Goal: Information Seeking & Learning: Get advice/opinions

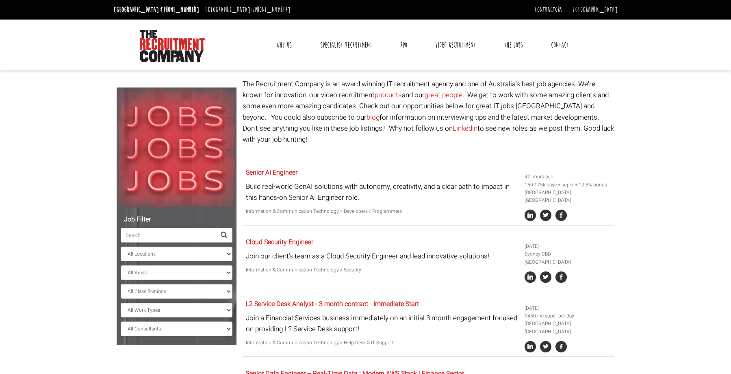
select select "[GEOGRAPHIC_DATA]"
click at [290, 46] on link "Why Us" at bounding box center [284, 45] width 28 height 20
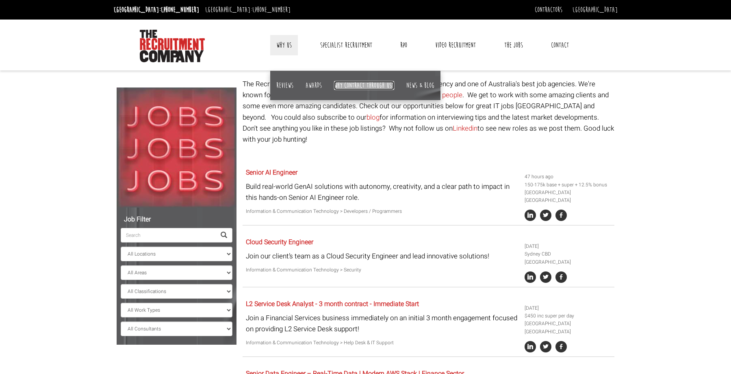
click at [385, 87] on link "Why contract through us?" at bounding box center [364, 85] width 60 height 9
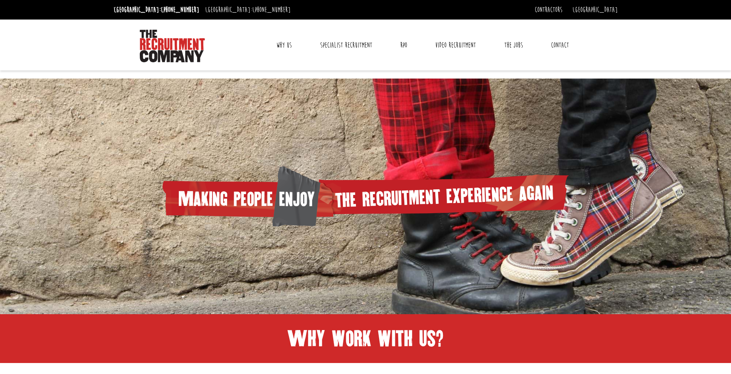
click at [554, 47] on link "Contact" at bounding box center [560, 45] width 30 height 20
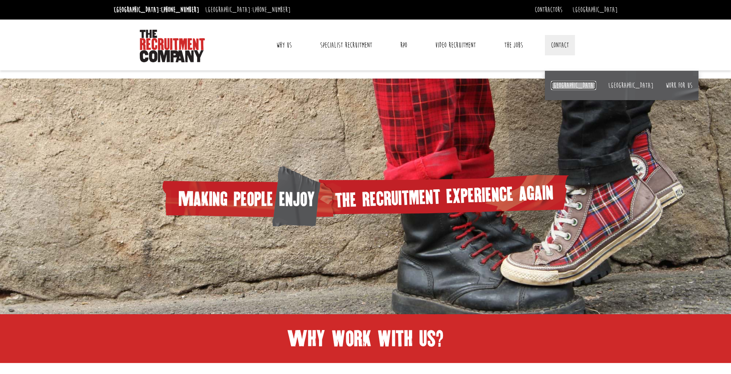
click at [561, 86] on link "[GEOGRAPHIC_DATA]" at bounding box center [573, 85] width 45 height 9
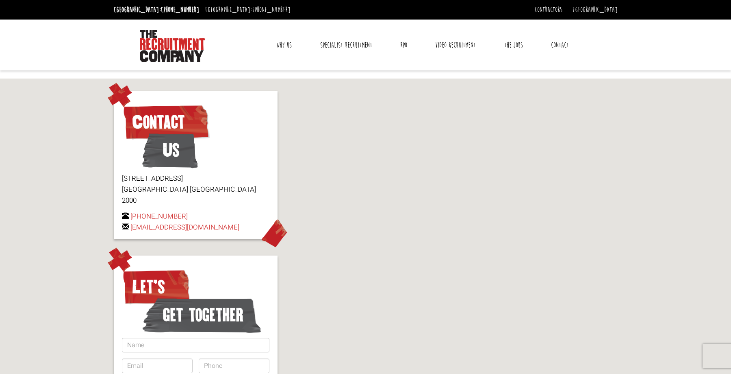
click at [280, 44] on link "Why Us" at bounding box center [284, 45] width 28 height 20
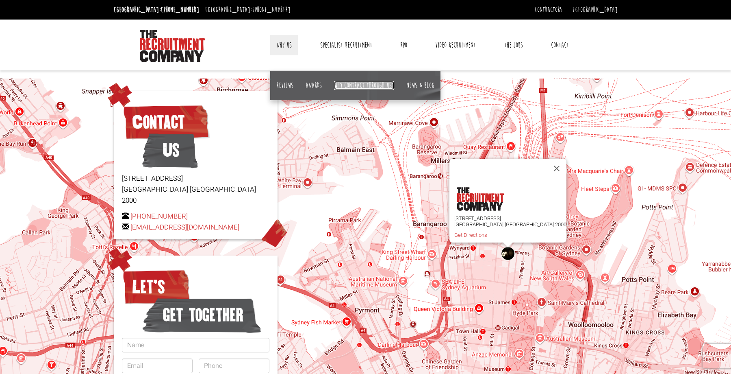
click at [369, 83] on link "Why contract through us?" at bounding box center [364, 85] width 60 height 9
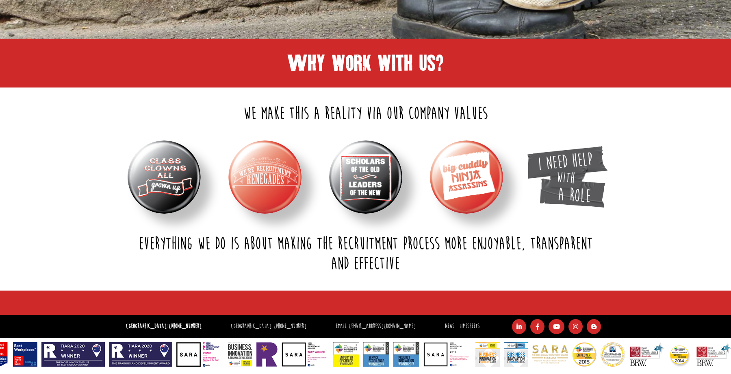
scroll to position [276, 0]
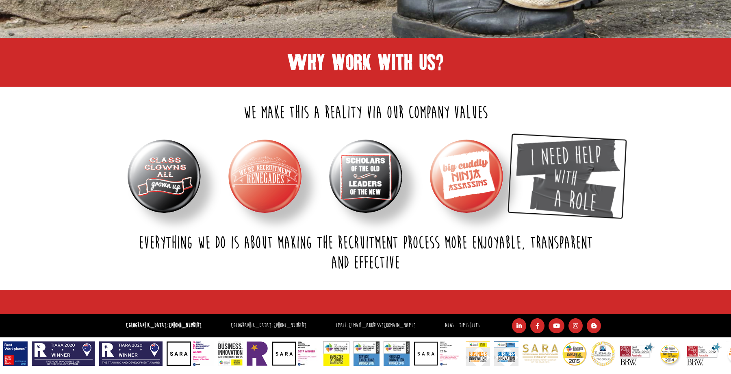
click at [583, 200] on img at bounding box center [567, 175] width 109 height 85
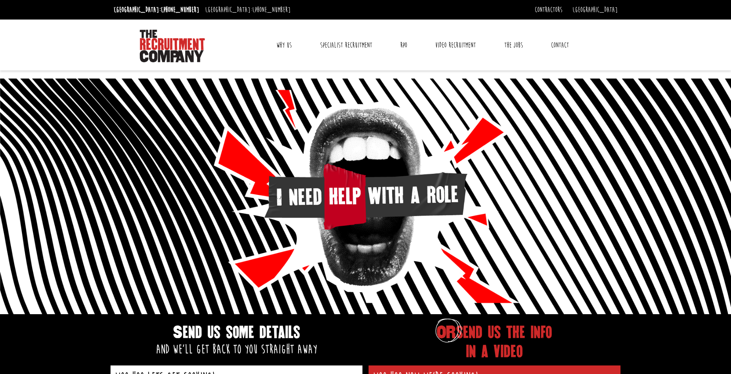
click at [281, 44] on link "Why Us" at bounding box center [284, 45] width 28 height 20
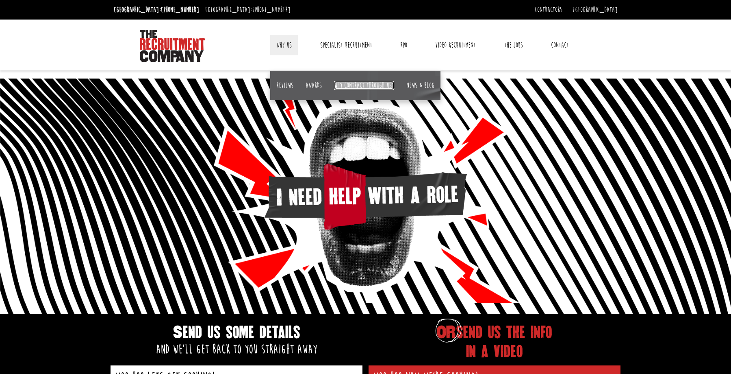
click at [370, 85] on link "Why contract through us?" at bounding box center [364, 85] width 60 height 9
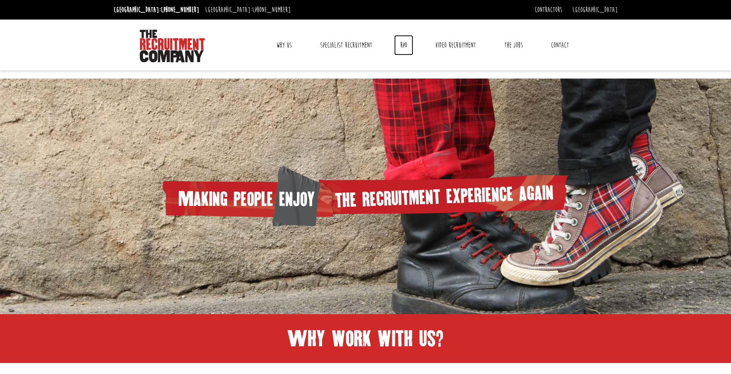
click at [408, 46] on link "RPO" at bounding box center [403, 45] width 19 height 20
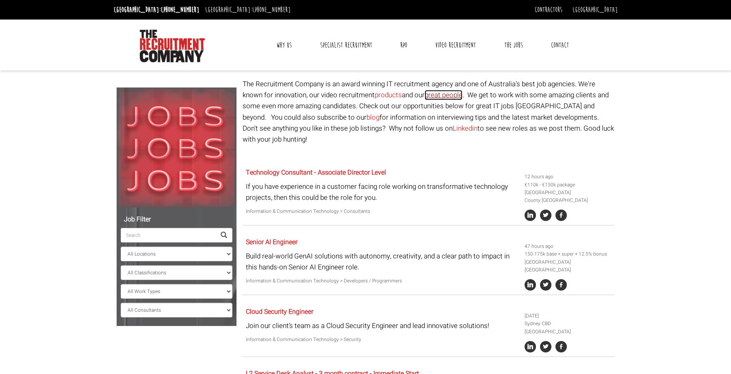
click at [445, 98] on link "great people" at bounding box center [444, 95] width 38 height 10
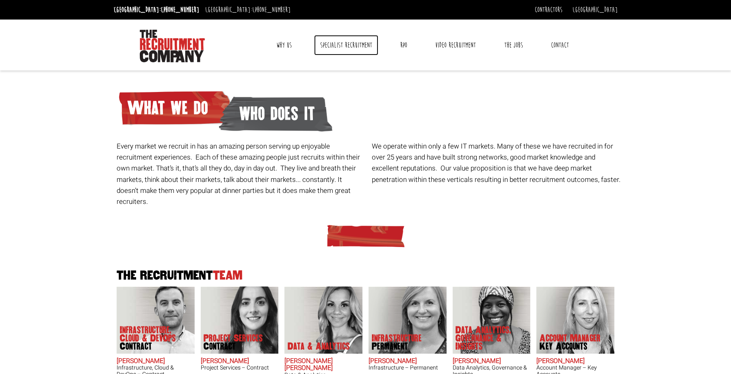
click at [355, 43] on link "Specialist Recruitment" at bounding box center [346, 45] width 64 height 20
click at [284, 47] on link "Why Us" at bounding box center [284, 45] width 28 height 20
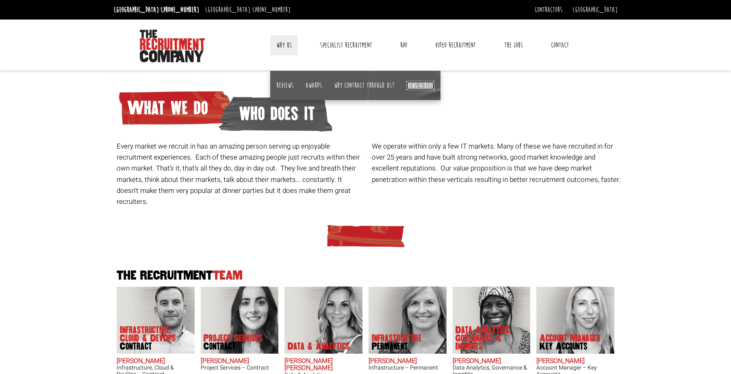
click at [411, 86] on link "News & Blog" at bounding box center [420, 85] width 28 height 9
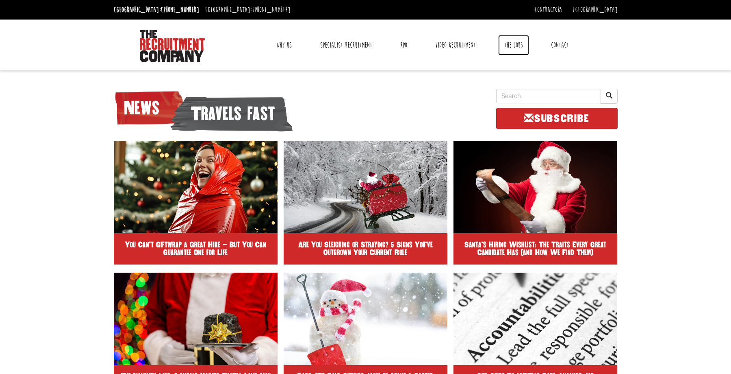
click at [509, 47] on link "The Jobs" at bounding box center [513, 45] width 31 height 20
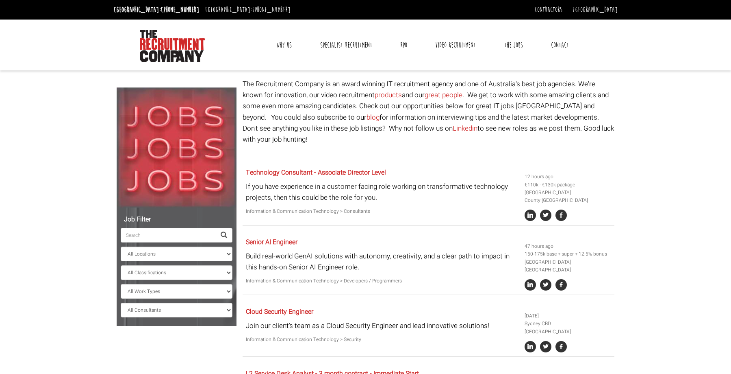
click at [565, 41] on link "Contact" at bounding box center [560, 45] width 30 height 20
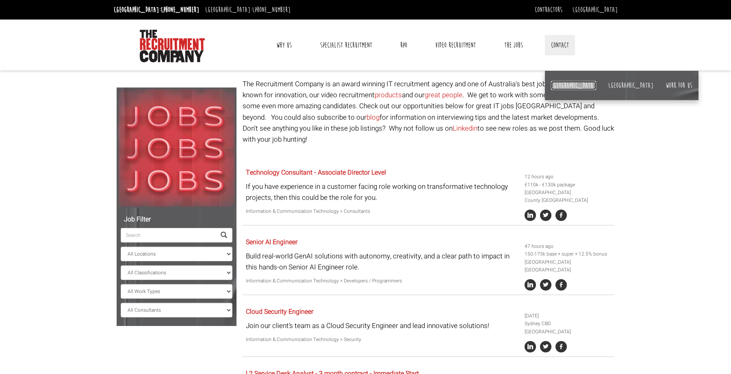
click at [561, 83] on link "[GEOGRAPHIC_DATA]" at bounding box center [573, 85] width 45 height 9
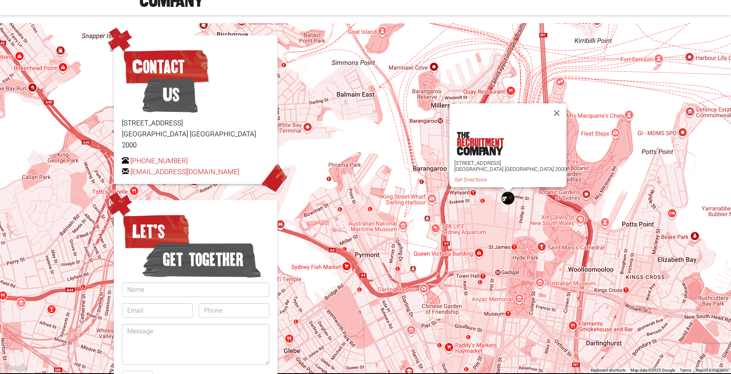
scroll to position [114, 0]
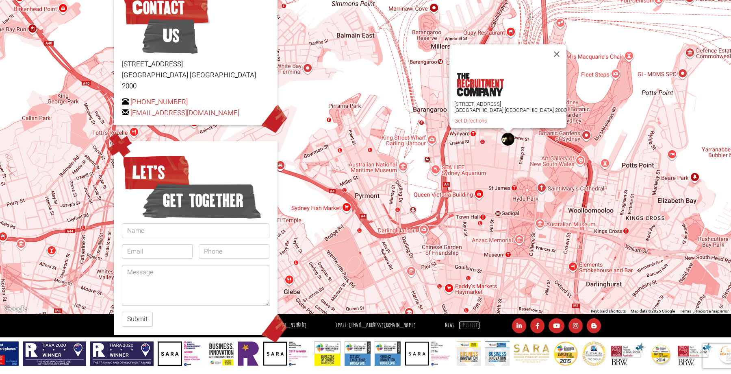
click at [459, 324] on link "Timesheets" at bounding box center [469, 325] width 20 height 8
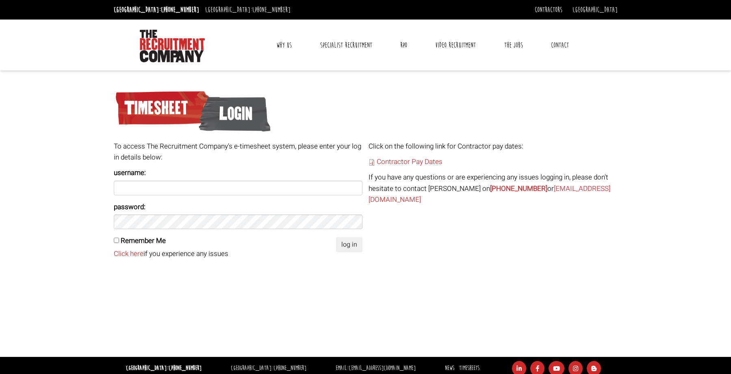
click at [282, 44] on link "Why Us" at bounding box center [284, 45] width 28 height 20
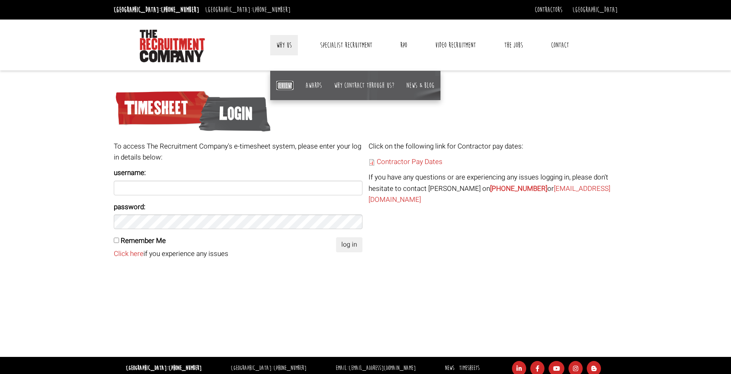
click at [279, 85] on link "Reviews" at bounding box center [284, 85] width 17 height 9
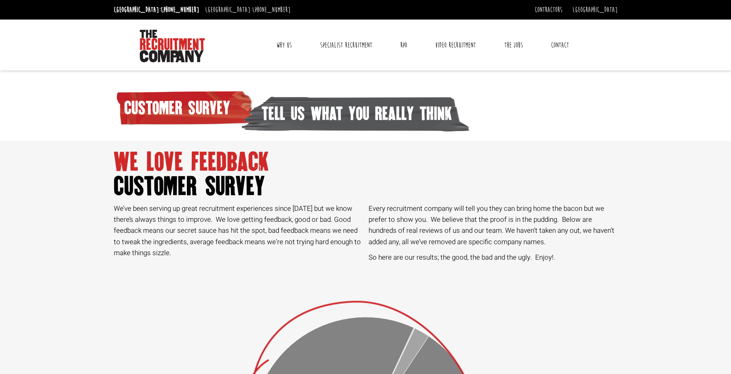
click at [282, 48] on link "Why Us" at bounding box center [284, 45] width 28 height 20
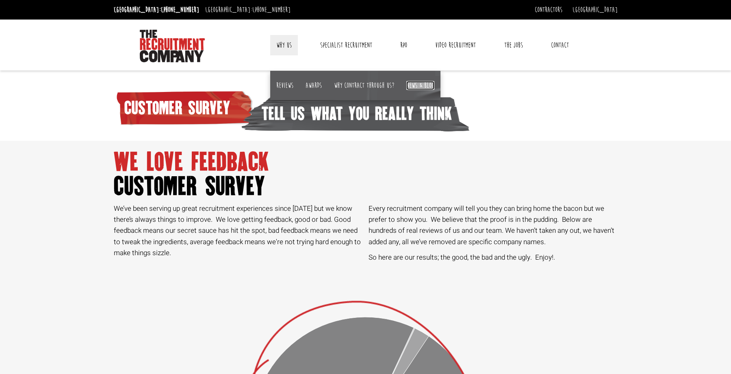
click at [421, 85] on link "News & Blog" at bounding box center [420, 85] width 28 height 9
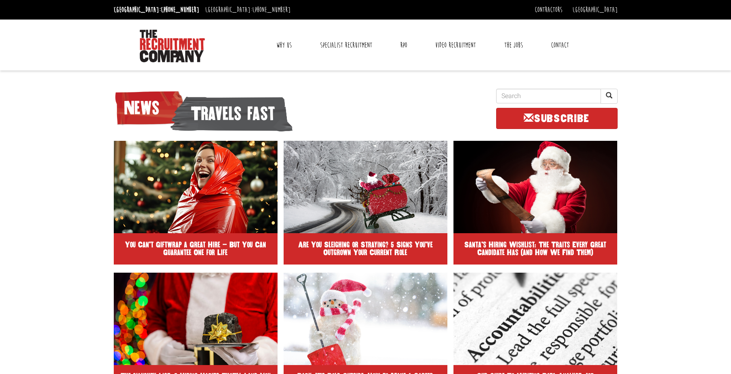
click at [278, 45] on link "Why Us" at bounding box center [284, 45] width 28 height 20
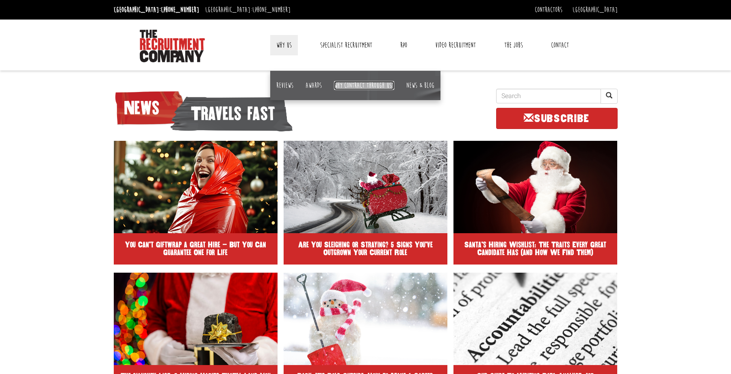
click at [358, 84] on link "Why contract through us?" at bounding box center [364, 85] width 60 height 9
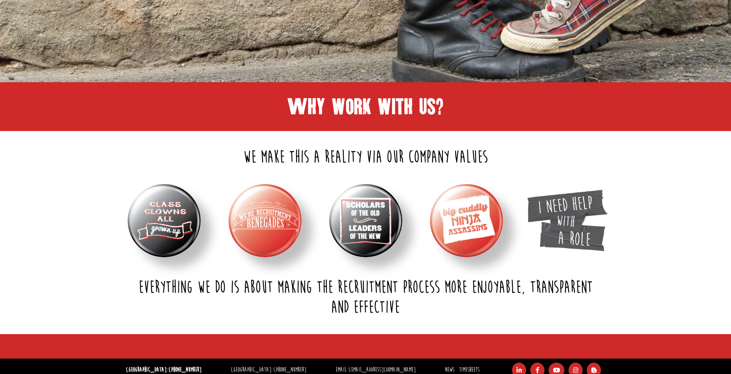
scroll to position [244, 0]
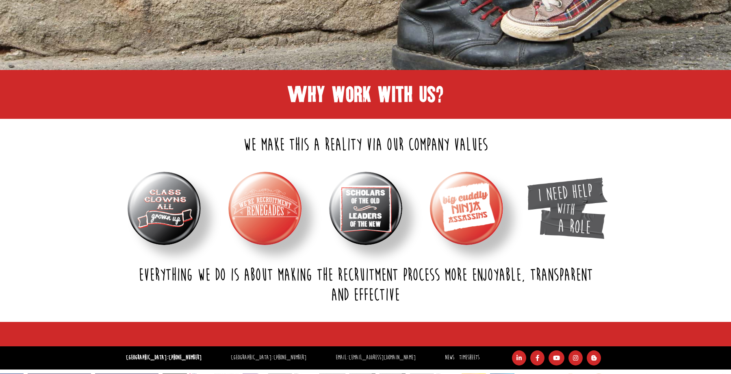
click at [160, 212] on img at bounding box center [164, 208] width 73 height 73
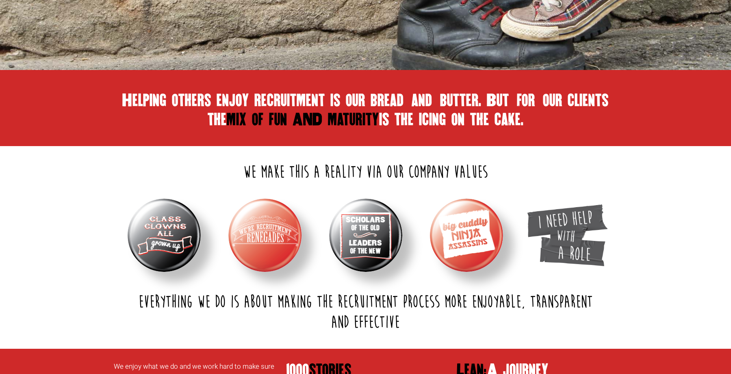
click at [165, 224] on img at bounding box center [164, 234] width 73 height 73
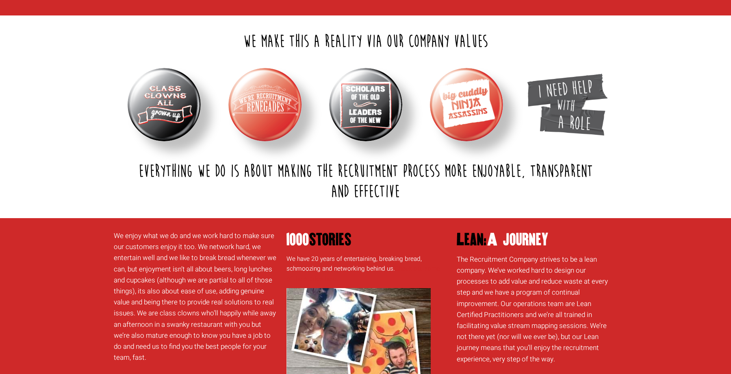
scroll to position [350, 0]
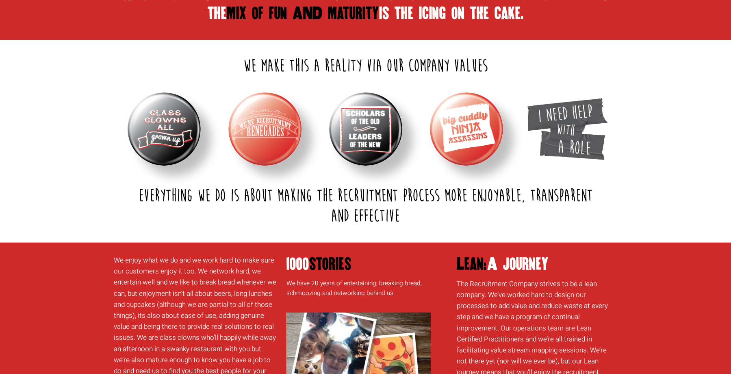
click at [260, 143] on img at bounding box center [264, 128] width 73 height 73
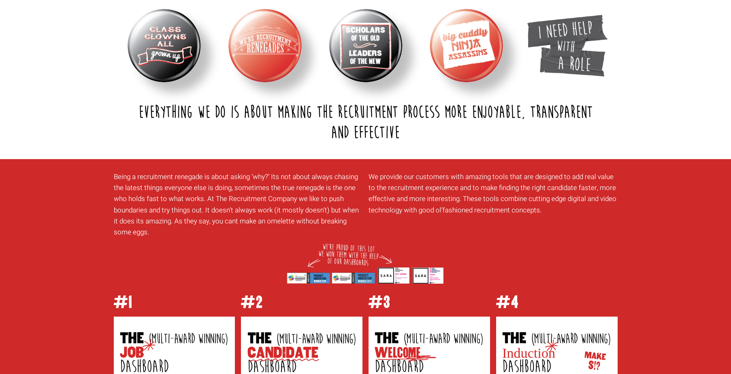
scroll to position [431, 0]
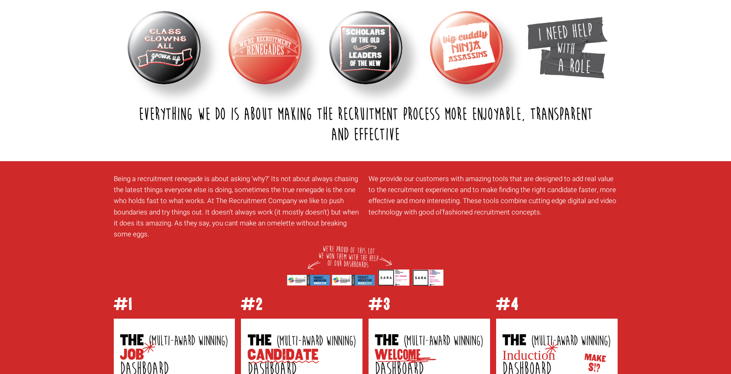
click at [361, 63] on img at bounding box center [365, 47] width 73 height 73
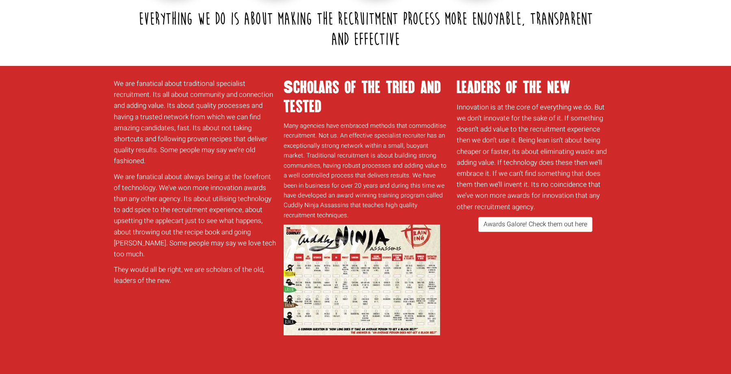
scroll to position [411, 0]
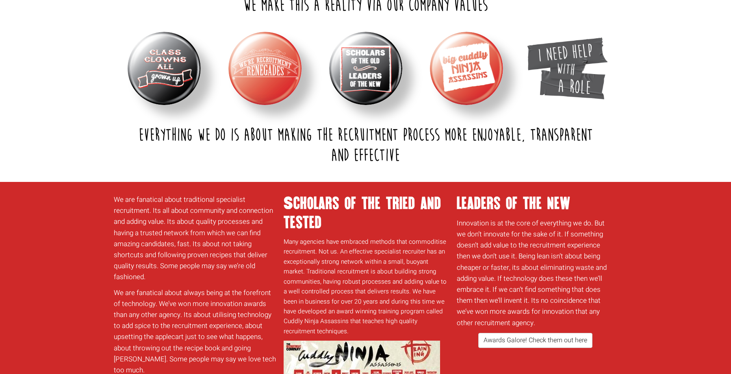
click at [468, 75] on img at bounding box center [466, 68] width 73 height 73
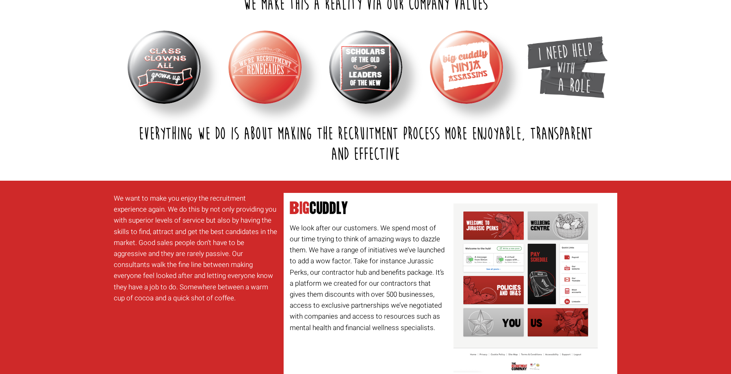
scroll to position [330, 0]
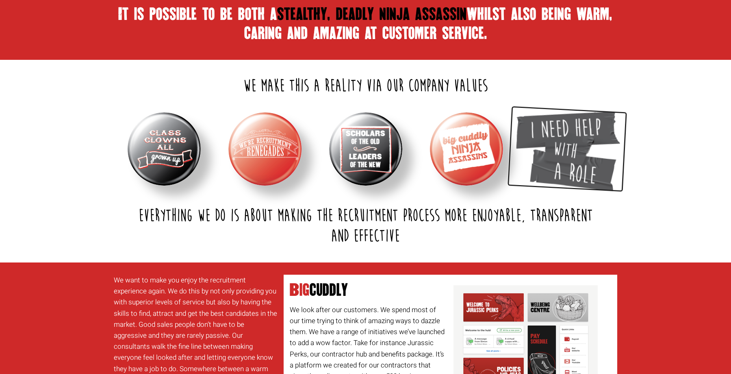
click at [545, 139] on img at bounding box center [567, 148] width 109 height 85
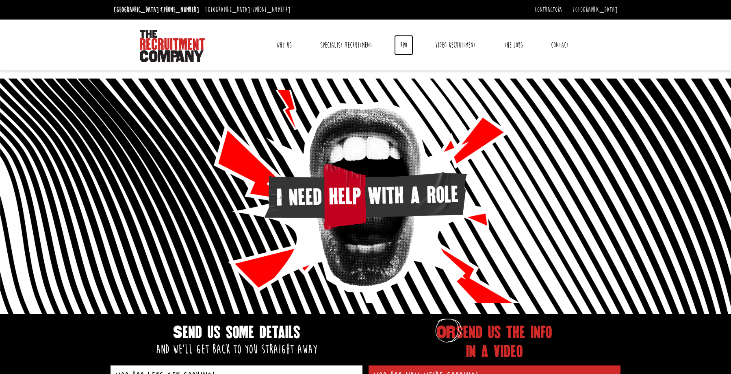
click at [401, 46] on link "RPO" at bounding box center [403, 45] width 19 height 20
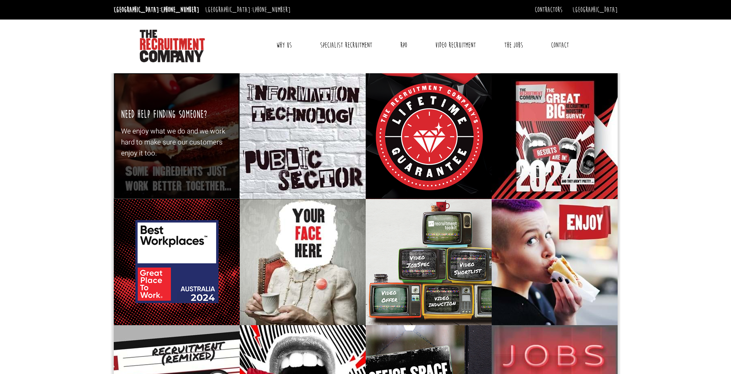
click at [163, 140] on p "We enjoy what we do and we work hard to make sure our customers enjoy it too." at bounding box center [176, 142] width 111 height 33
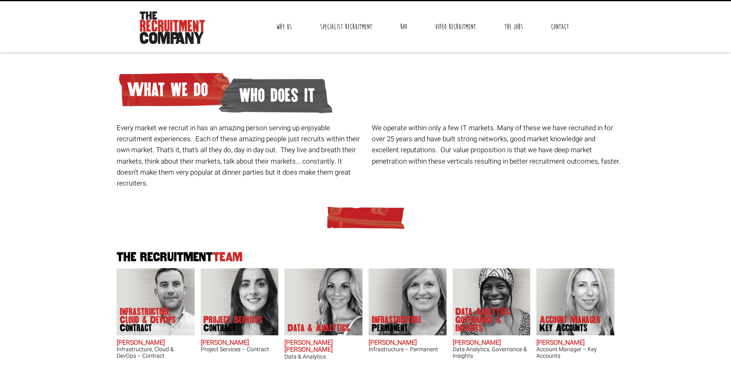
scroll to position [15, 0]
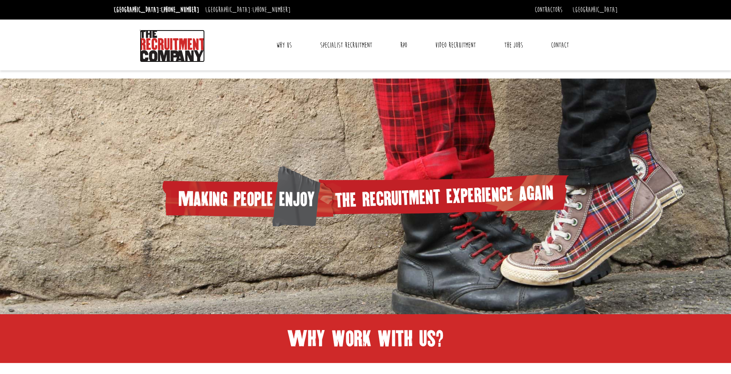
click at [182, 43] on img at bounding box center [172, 46] width 65 height 33
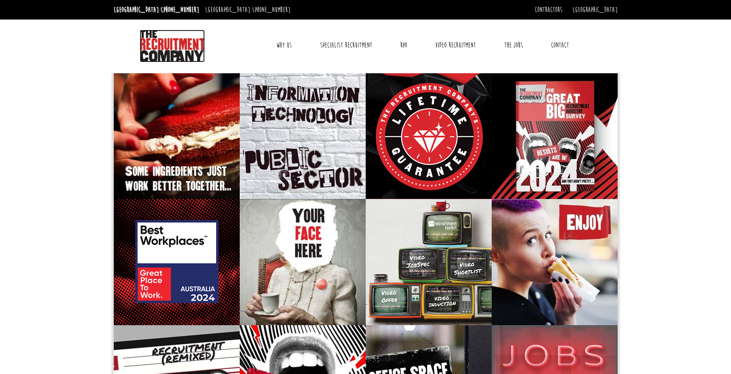
click at [181, 43] on img at bounding box center [172, 46] width 65 height 33
click at [287, 46] on link "Why Us" at bounding box center [284, 45] width 28 height 20
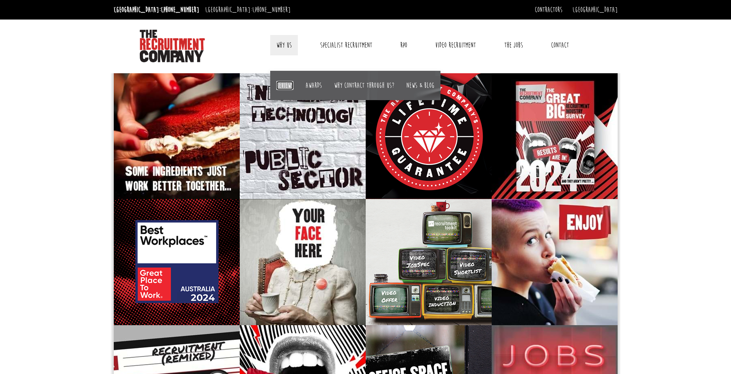
click at [286, 85] on link "Reviews" at bounding box center [284, 85] width 17 height 9
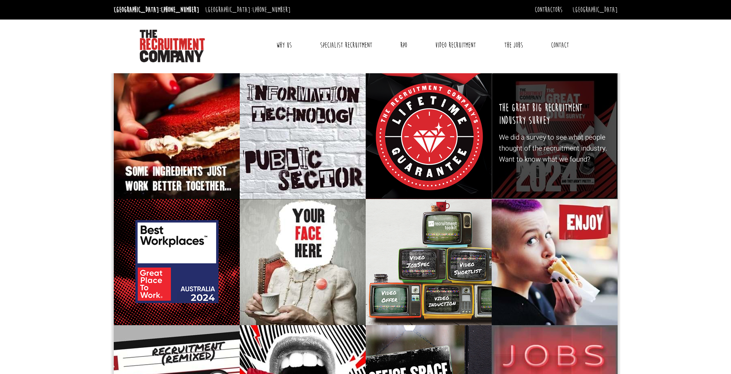
click at [547, 146] on p "We did a survey to see what people thought of the recruitment industry. Want to…" at bounding box center [554, 148] width 111 height 33
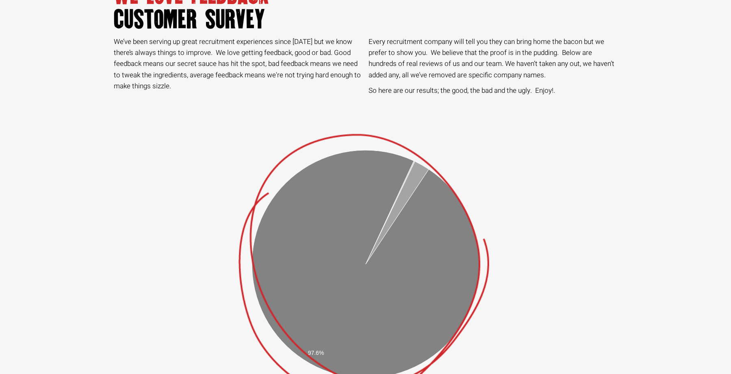
scroll to position [163, 0]
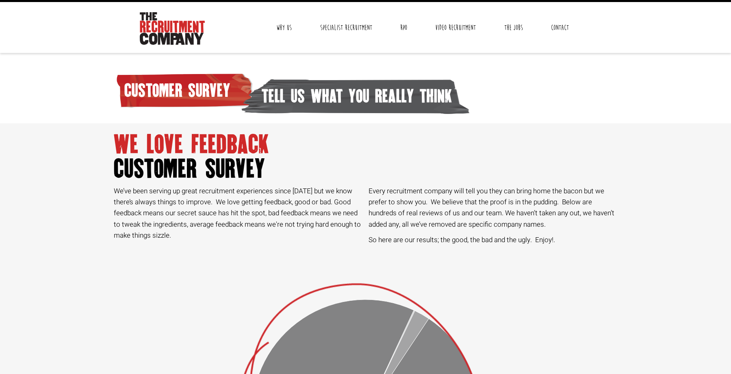
scroll to position [0, 0]
